Goal: Information Seeking & Learning: Check status

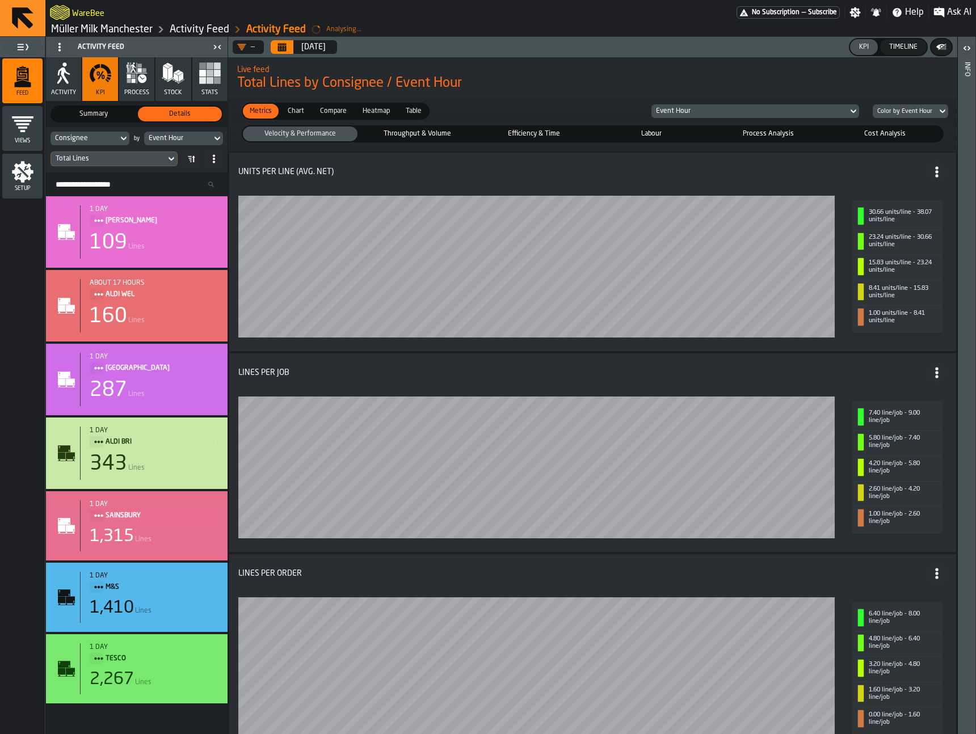
scroll to position [10, 0]
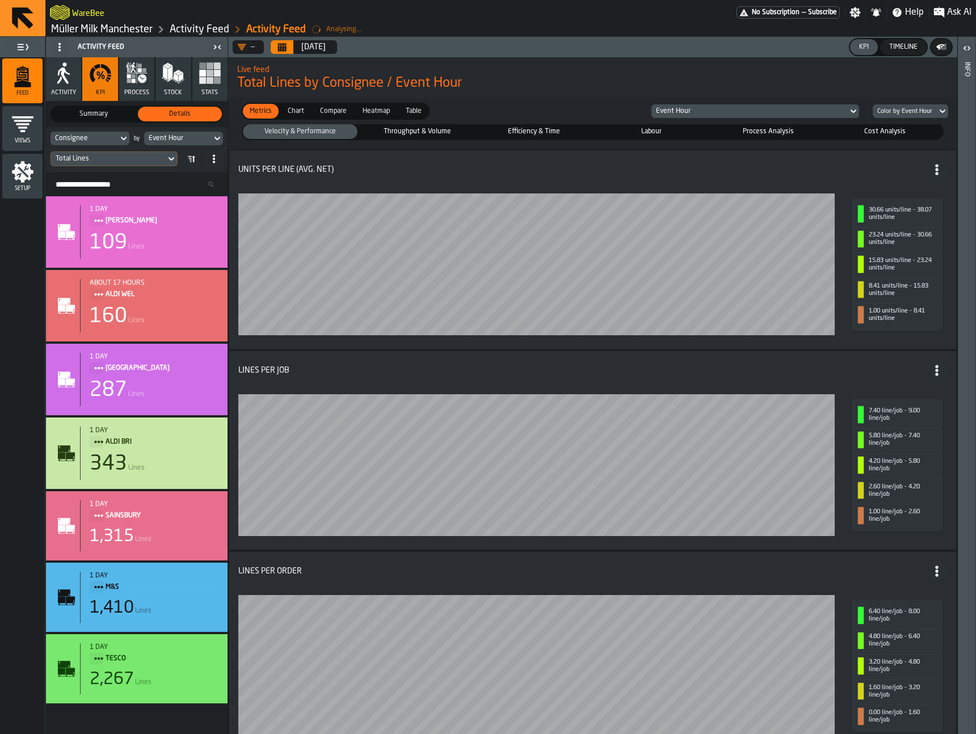
click at [65, 79] on icon "button" at bounding box center [64, 75] width 12 height 16
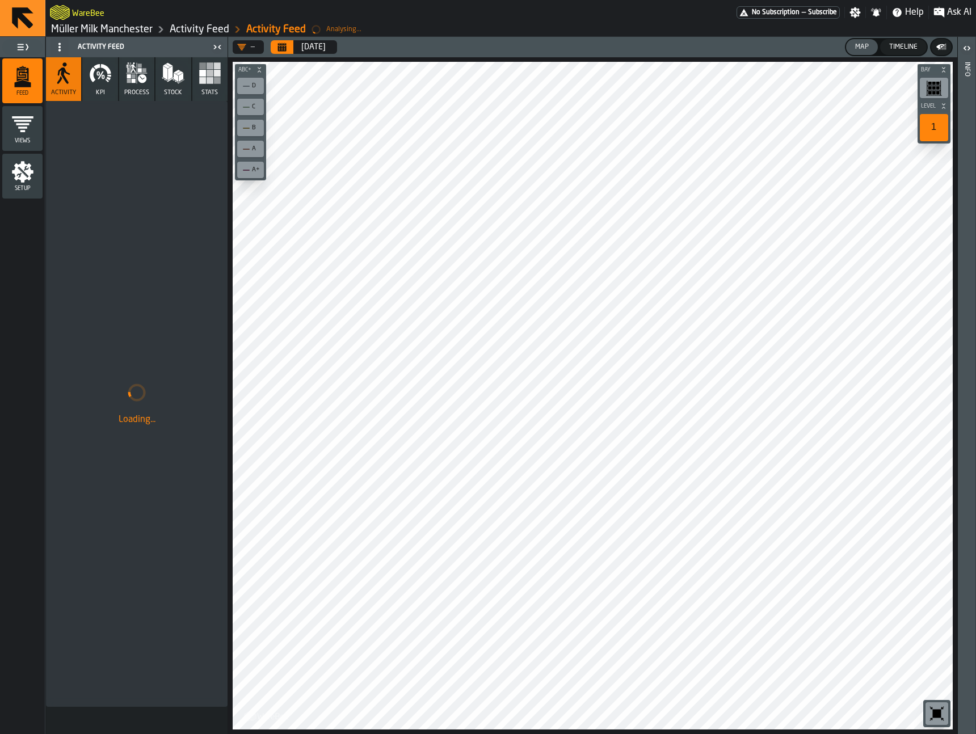
click at [102, 75] on icon "button" at bounding box center [103, 77] width 3 height 5
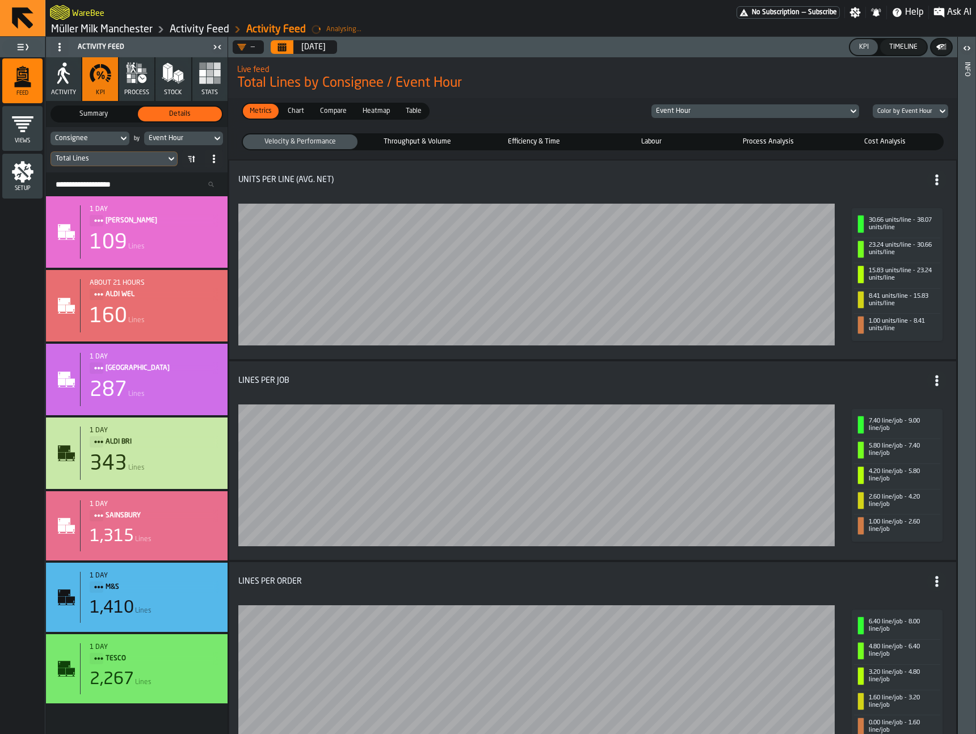
click at [108, 133] on div "Consignee" at bounding box center [83, 138] width 67 height 12
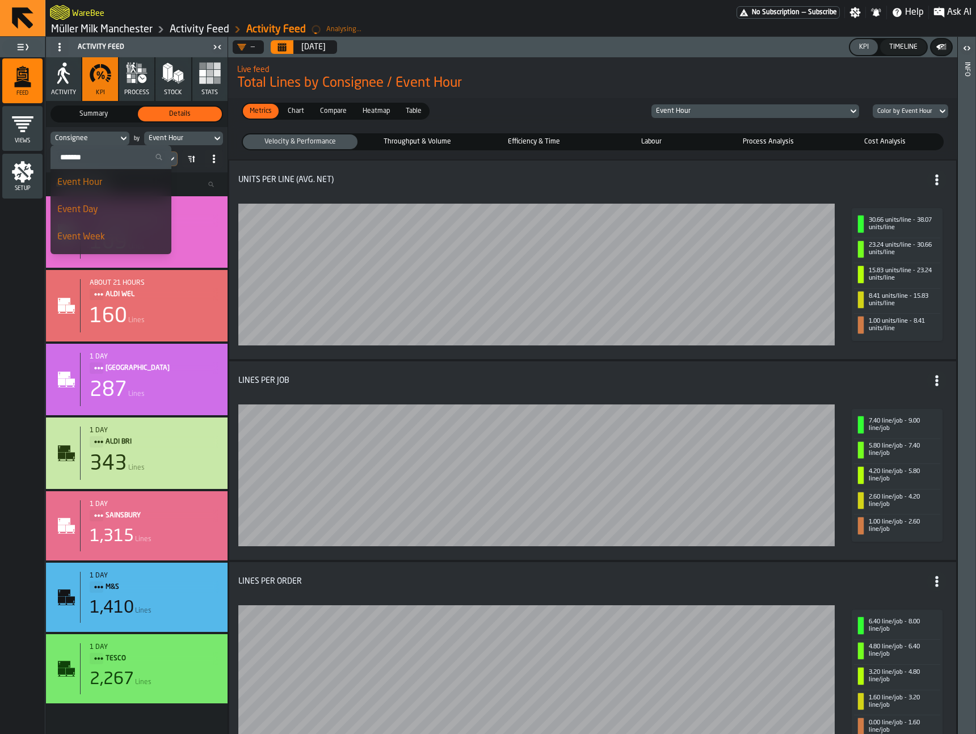
click at [108, 133] on div "Consignee" at bounding box center [83, 138] width 67 height 12
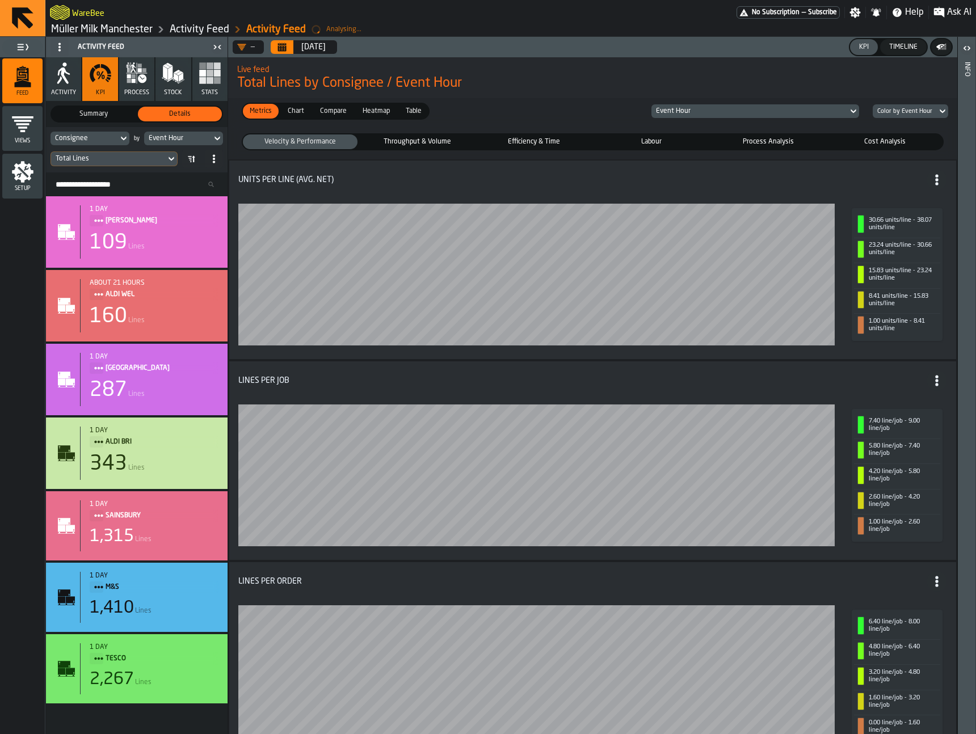
click at [286, 45] on icon "Calendar" at bounding box center [281, 47] width 9 height 9
click at [129, 73] on icon "button" at bounding box center [136, 73] width 23 height 23
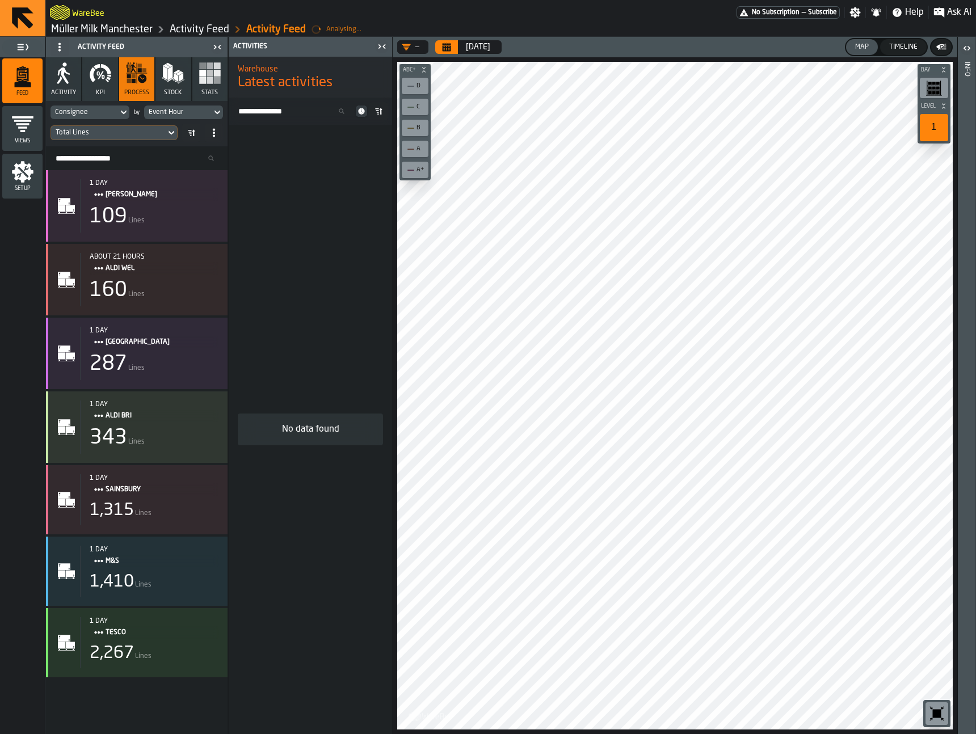
click at [205, 112] on div "Event Hour" at bounding box center [178, 112] width 58 height 8
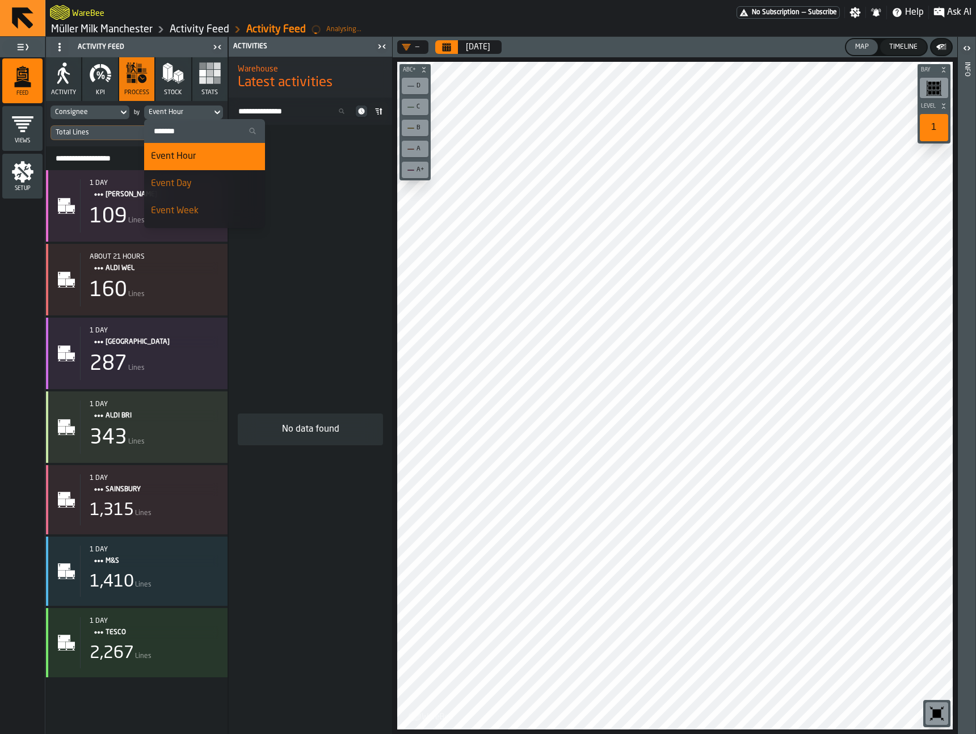
click at [193, 183] on div "Event Day" at bounding box center [204, 184] width 107 height 14
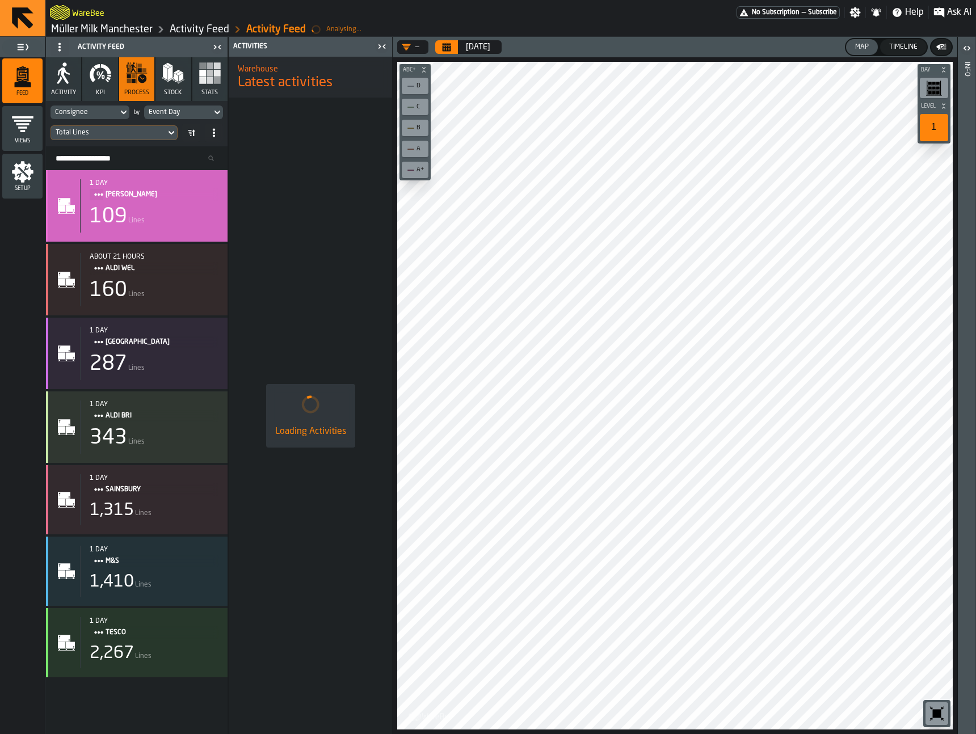
click at [161, 214] on div "109 Lines" at bounding box center [154, 216] width 129 height 23
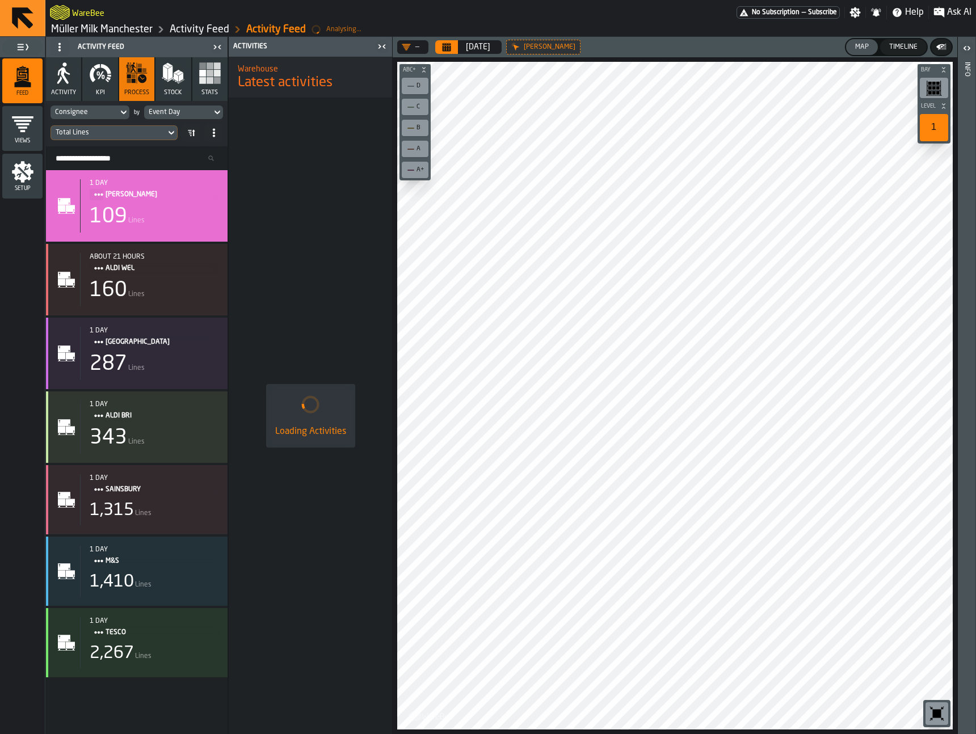
click at [462, 45] on button "[DATE]" at bounding box center [478, 47] width 38 height 23
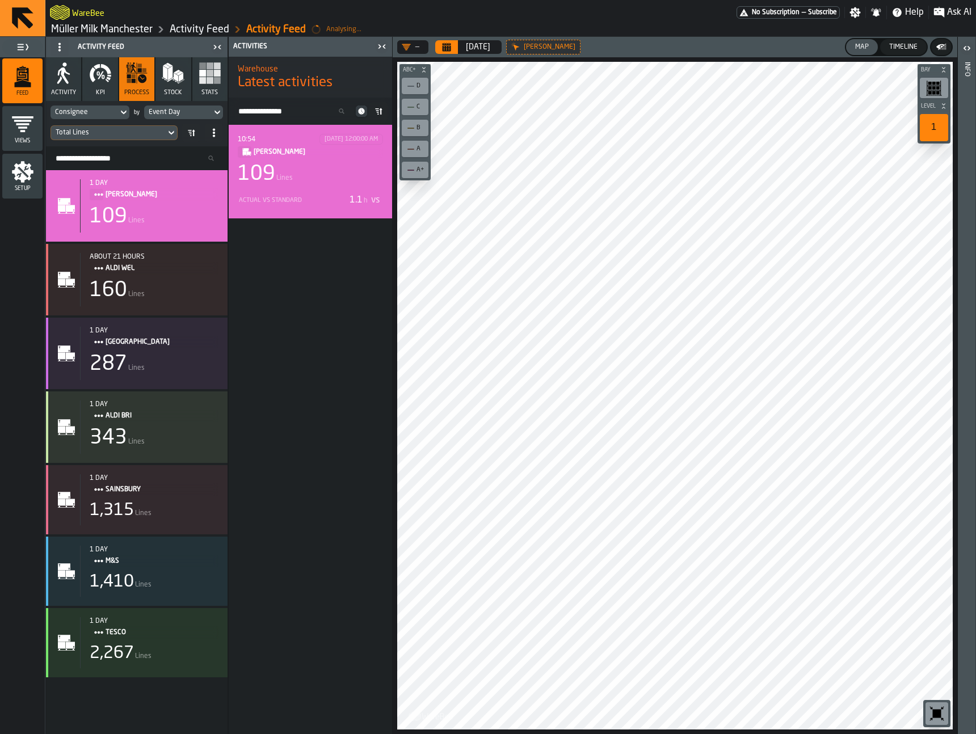
click at [327, 176] on div "109 Lines" at bounding box center [310, 174] width 145 height 23
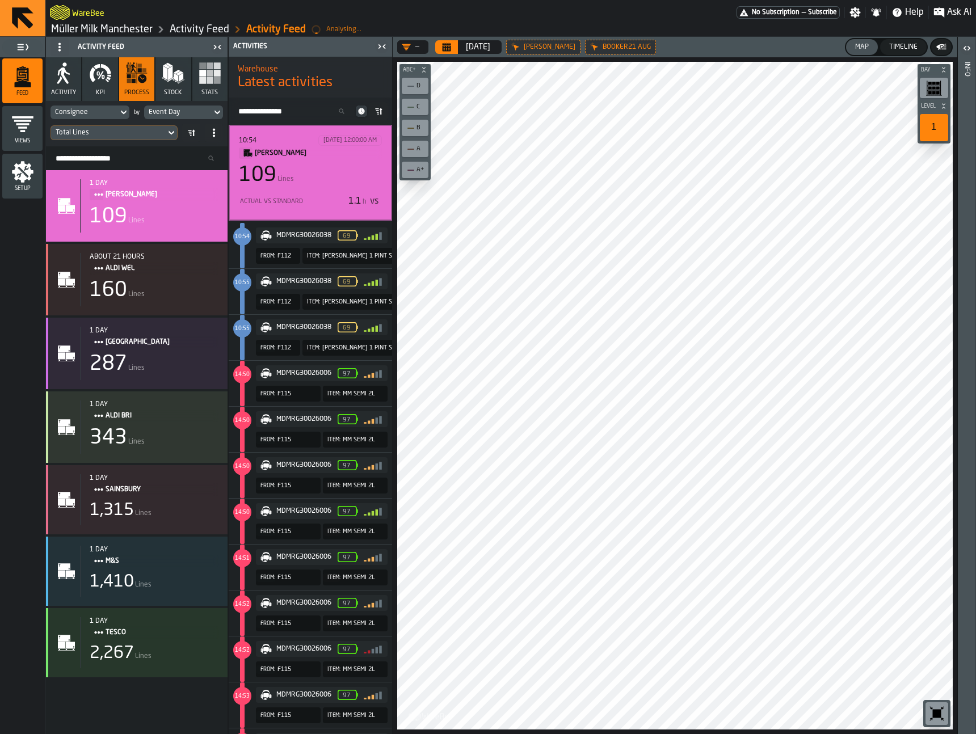
click at [686, 394] on div at bounding box center [674, 396] width 555 height 668
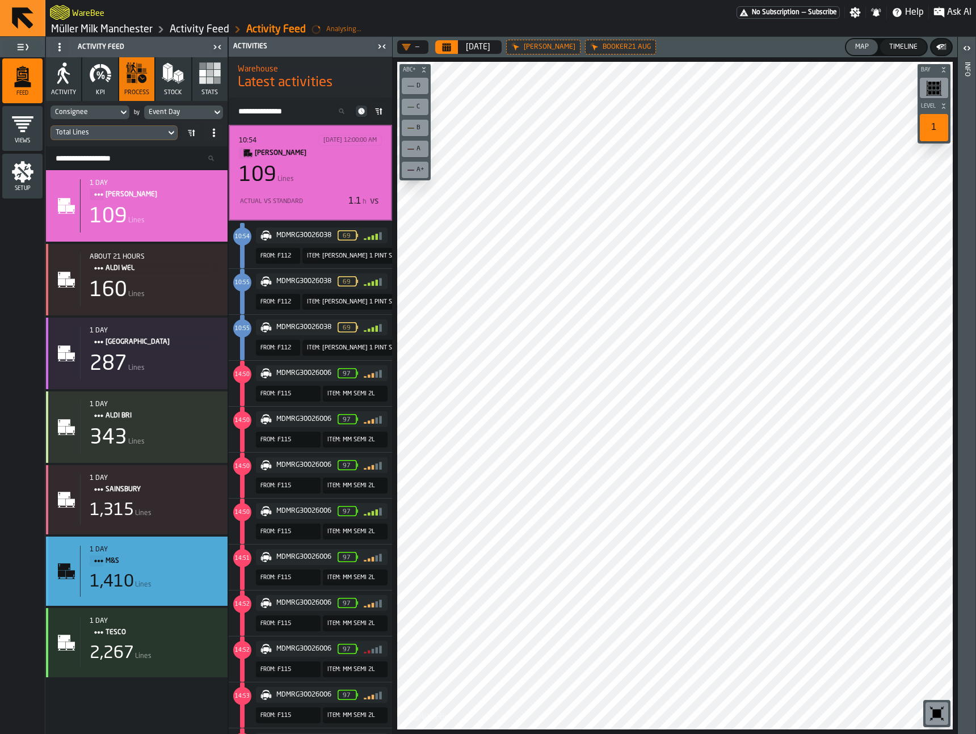
click at [170, 571] on div "1 day M&S 1,410 Lines" at bounding box center [149, 571] width 138 height 51
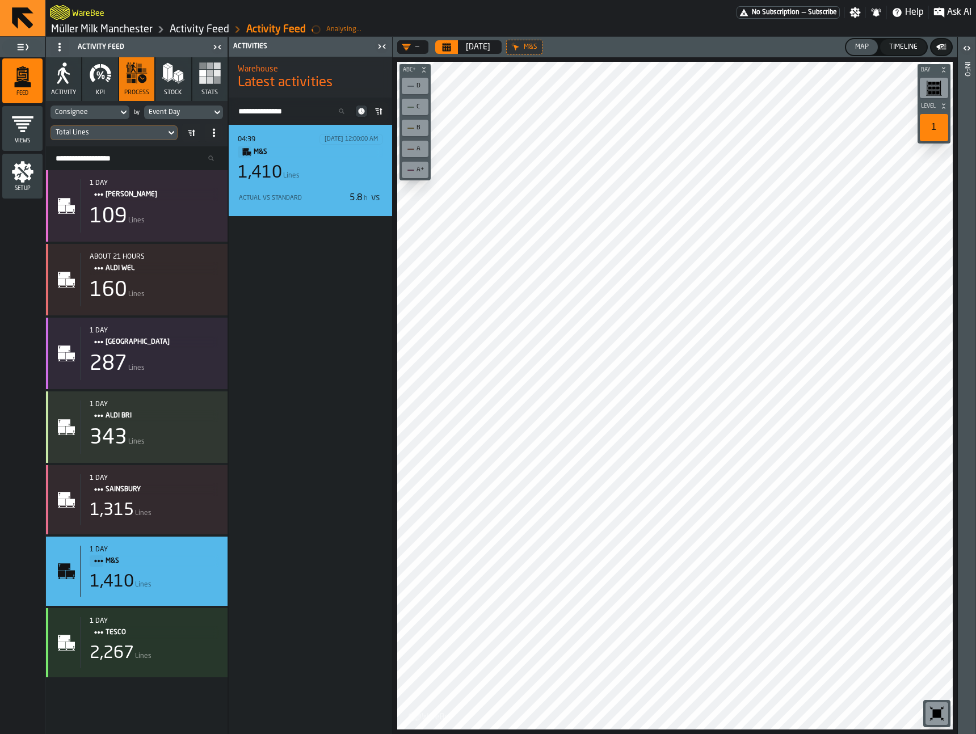
click at [331, 171] on div "1,410 Lines" at bounding box center [310, 173] width 145 height 20
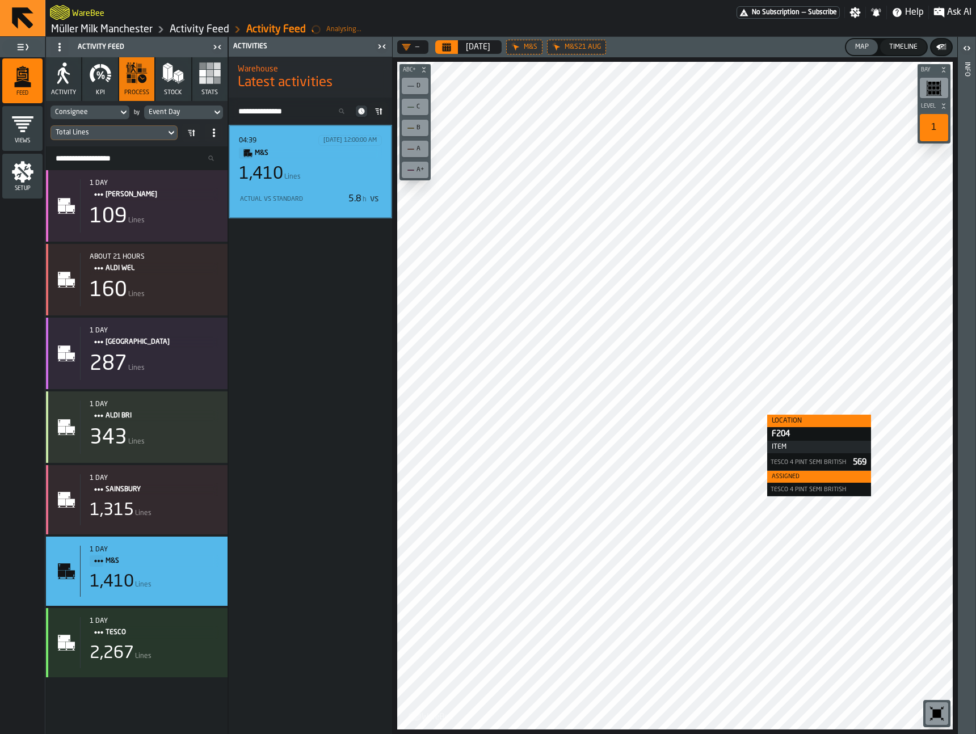
click at [756, 415] on div at bounding box center [674, 396] width 555 height 668
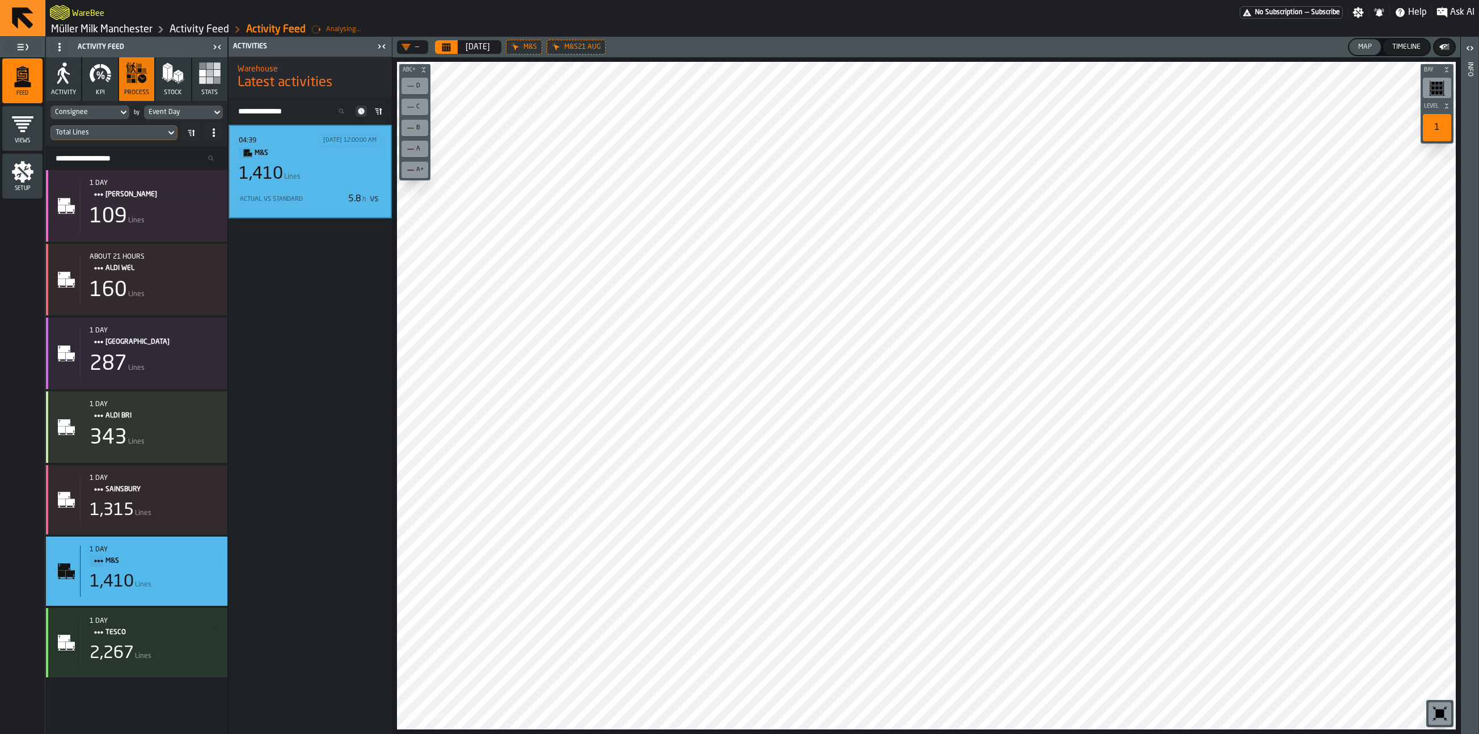
click at [975, 705] on icon "button-toolbar-undefined" at bounding box center [1440, 713] width 18 height 18
click at [310, 171] on div "1,410 Lines" at bounding box center [310, 174] width 143 height 20
click at [339, 167] on div "1,410 Lines" at bounding box center [310, 173] width 145 height 20
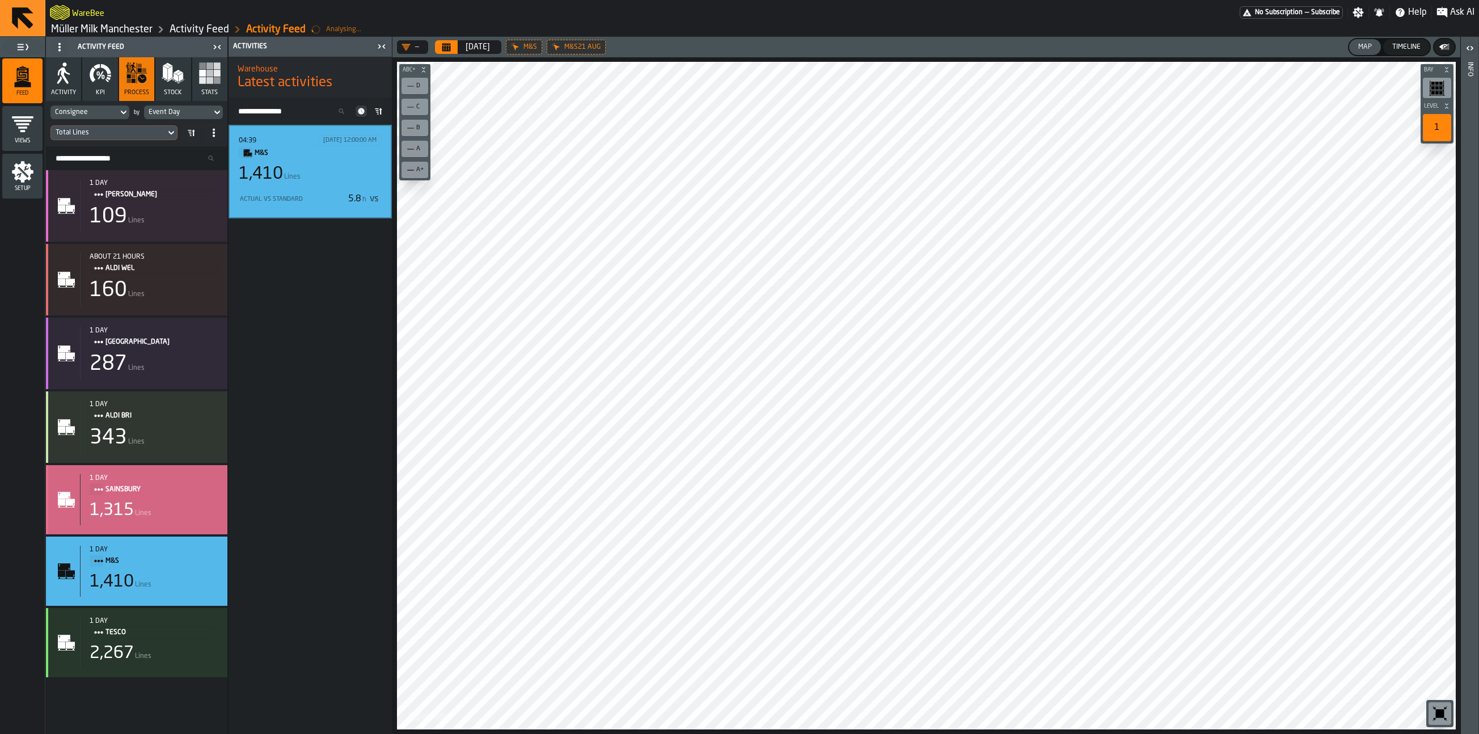
click at [168, 496] on div "1 day SAINSBURY 1,315 Lines" at bounding box center [149, 499] width 138 height 51
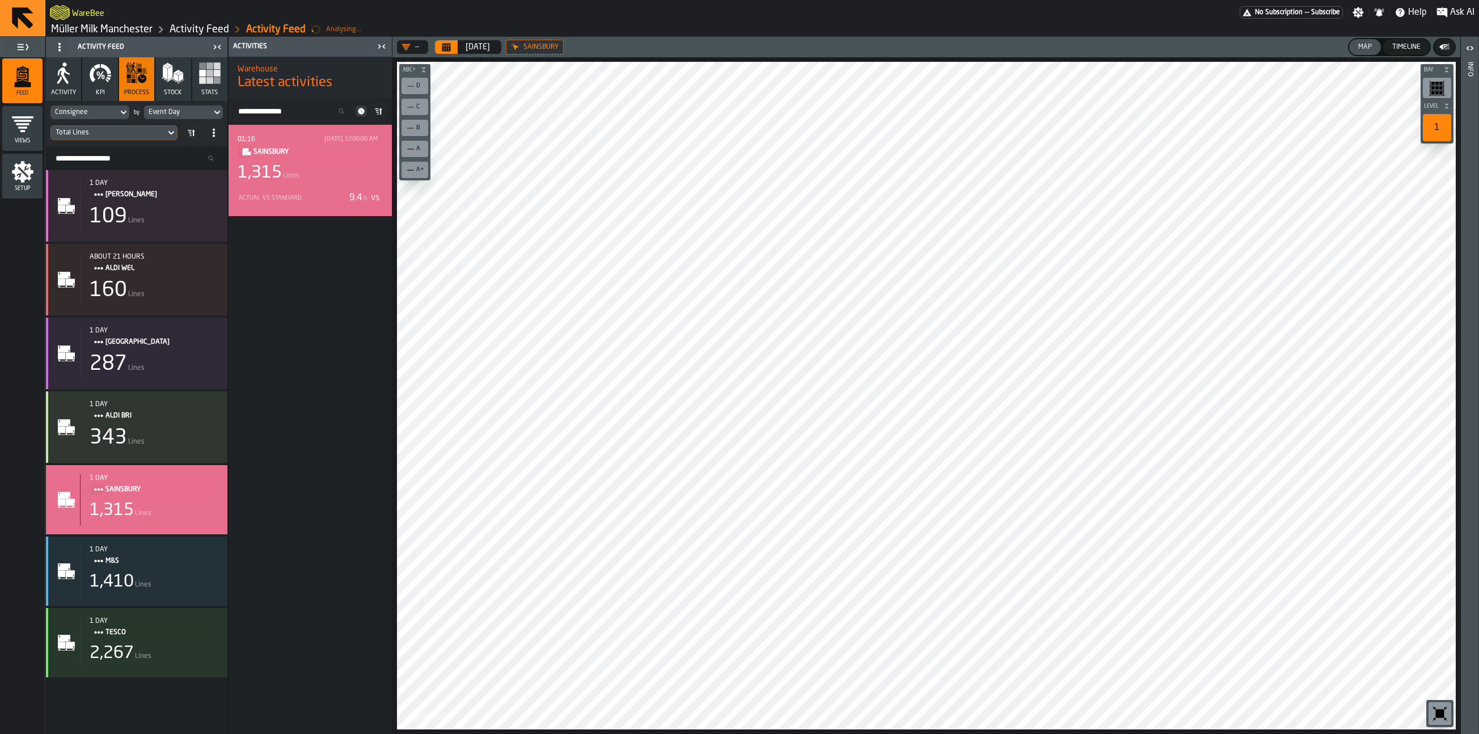
click at [331, 168] on div "1,315 Lines" at bounding box center [310, 173] width 145 height 20
